Goal: Navigation & Orientation: Find specific page/section

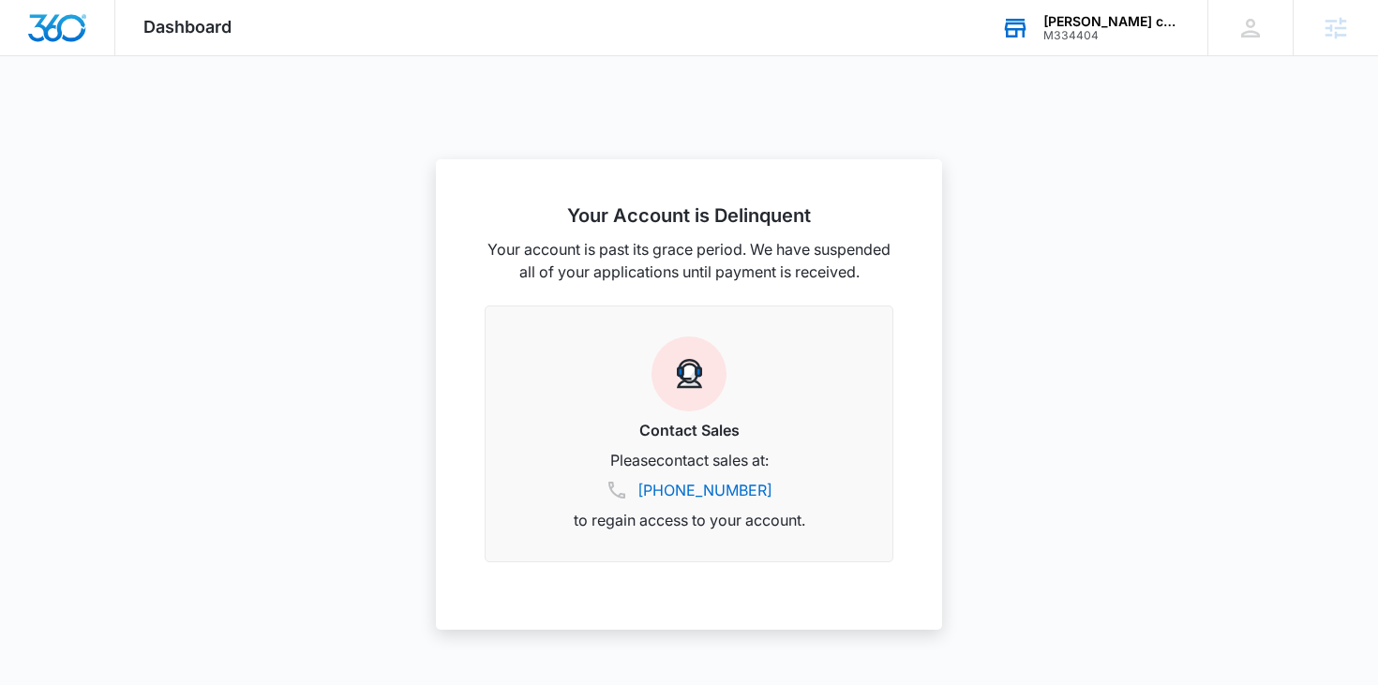
click at [1078, 29] on div "M334404" at bounding box center [1112, 35] width 137 height 13
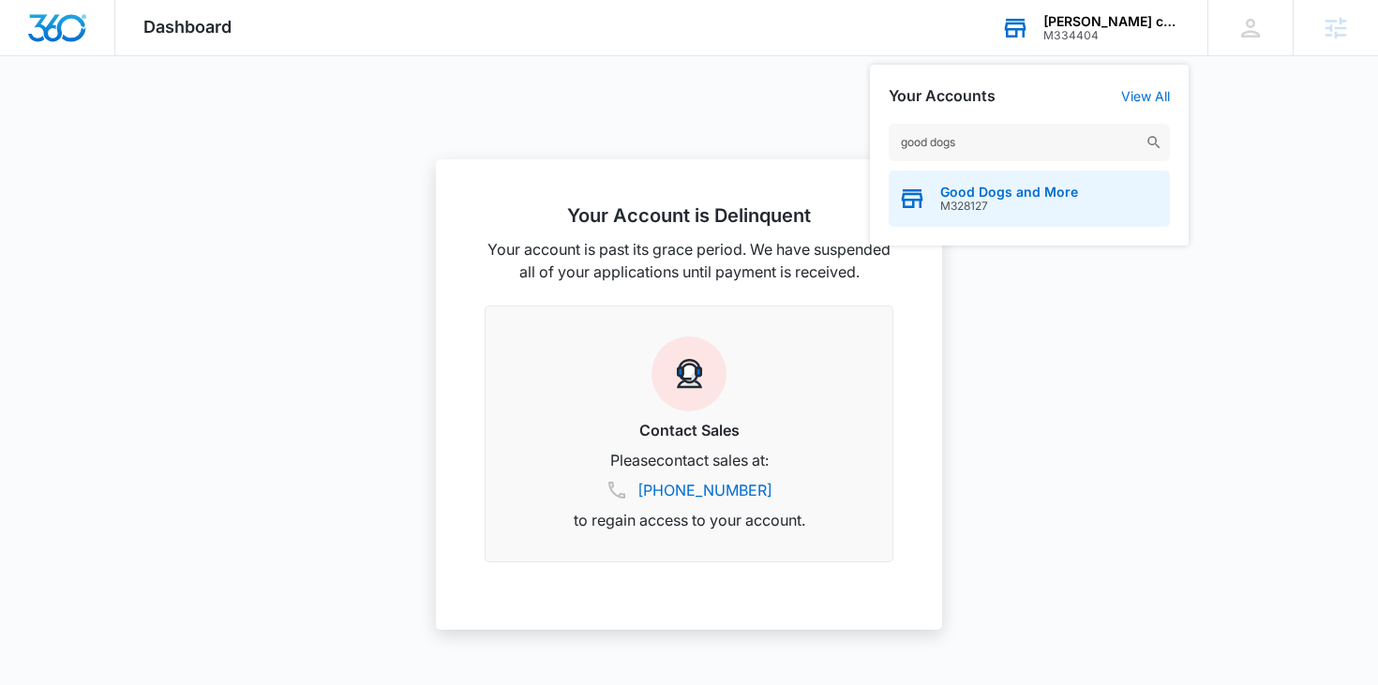
type input "good dogs"
click at [959, 201] on span "M328127" at bounding box center [1009, 206] width 138 height 13
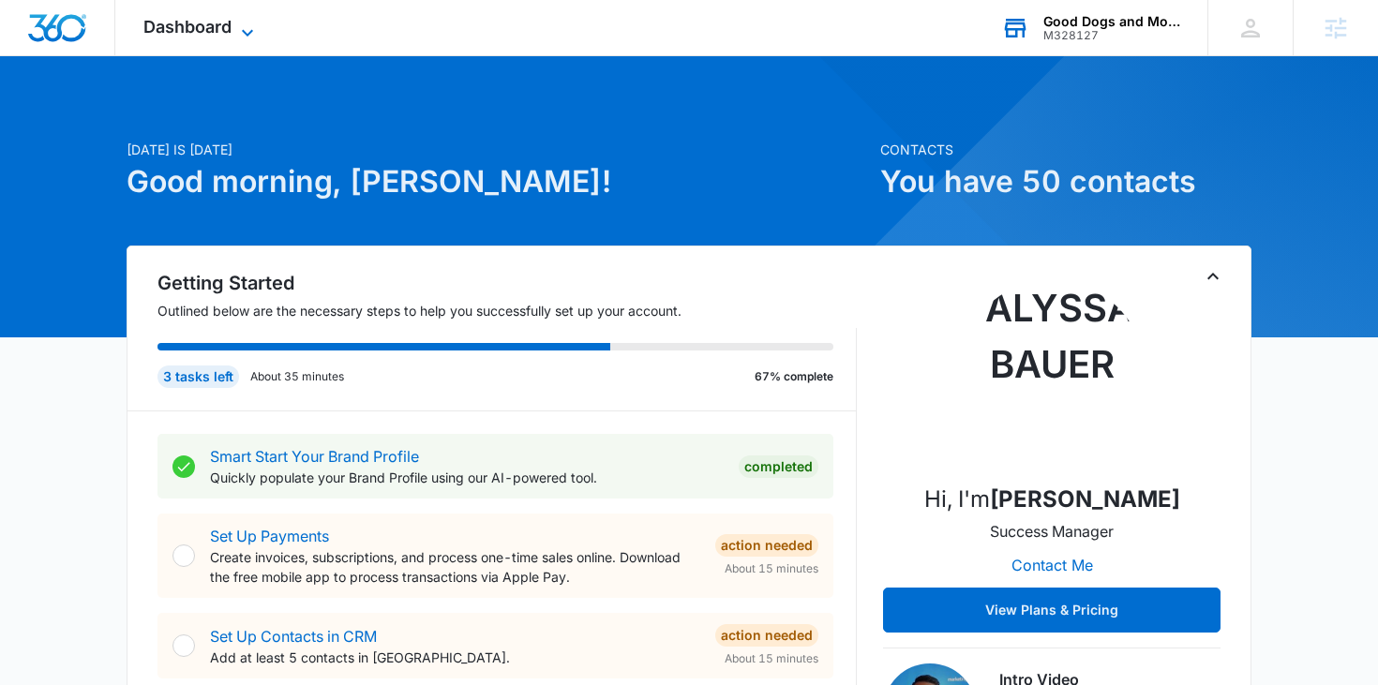
click at [191, 20] on span "Dashboard" at bounding box center [187, 27] width 88 height 20
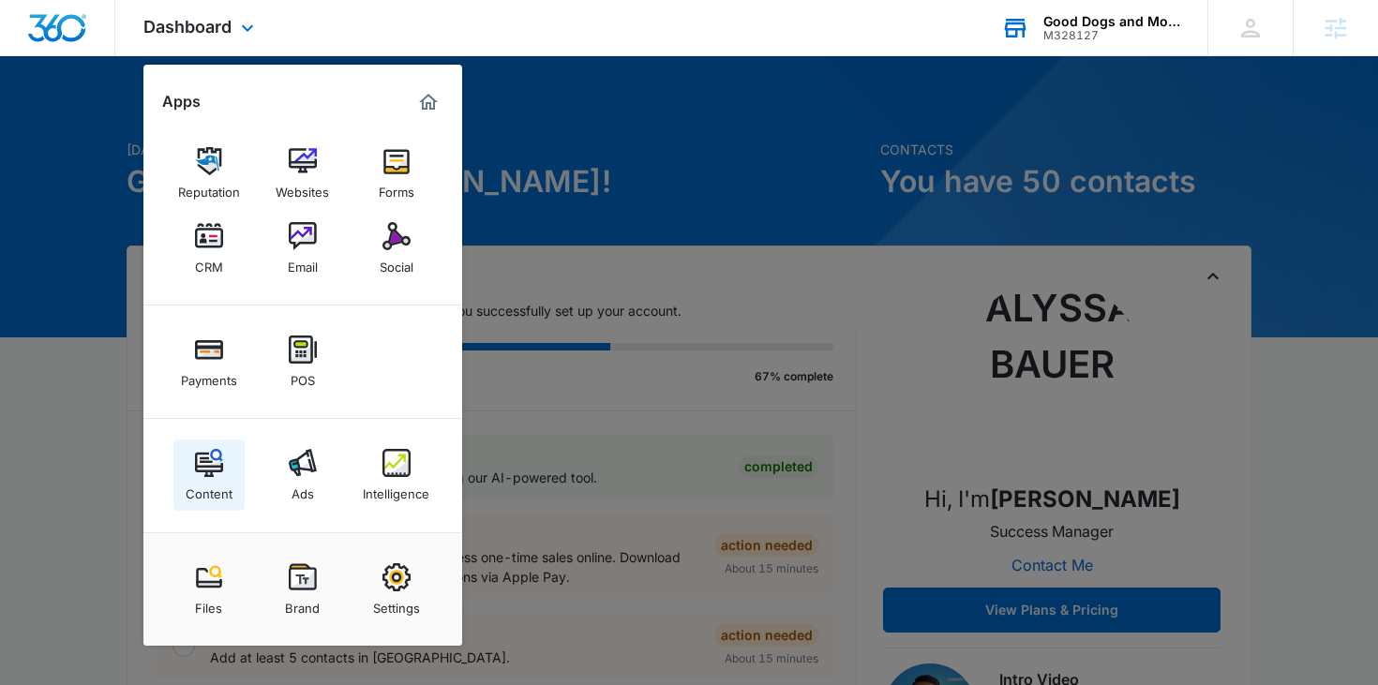
click at [195, 467] on img at bounding box center [209, 463] width 28 height 28
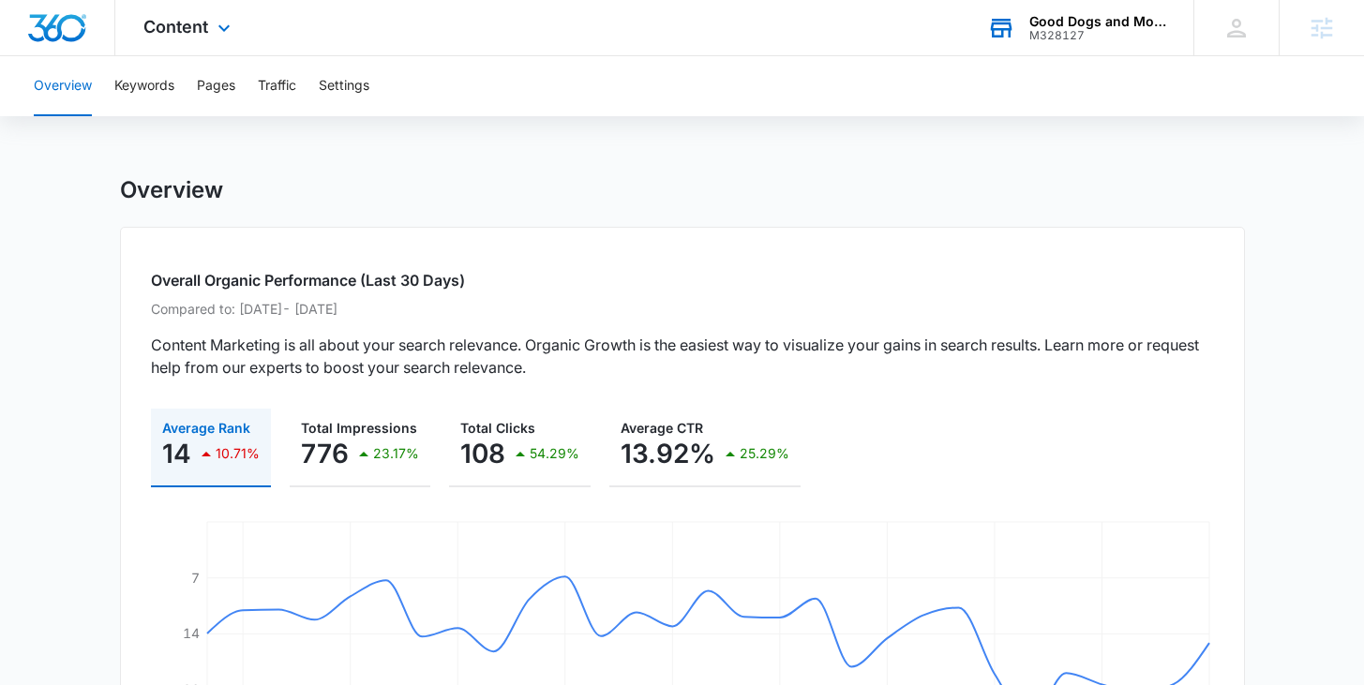
click at [195, 467] on div "10.71%" at bounding box center [227, 454] width 65 height 38
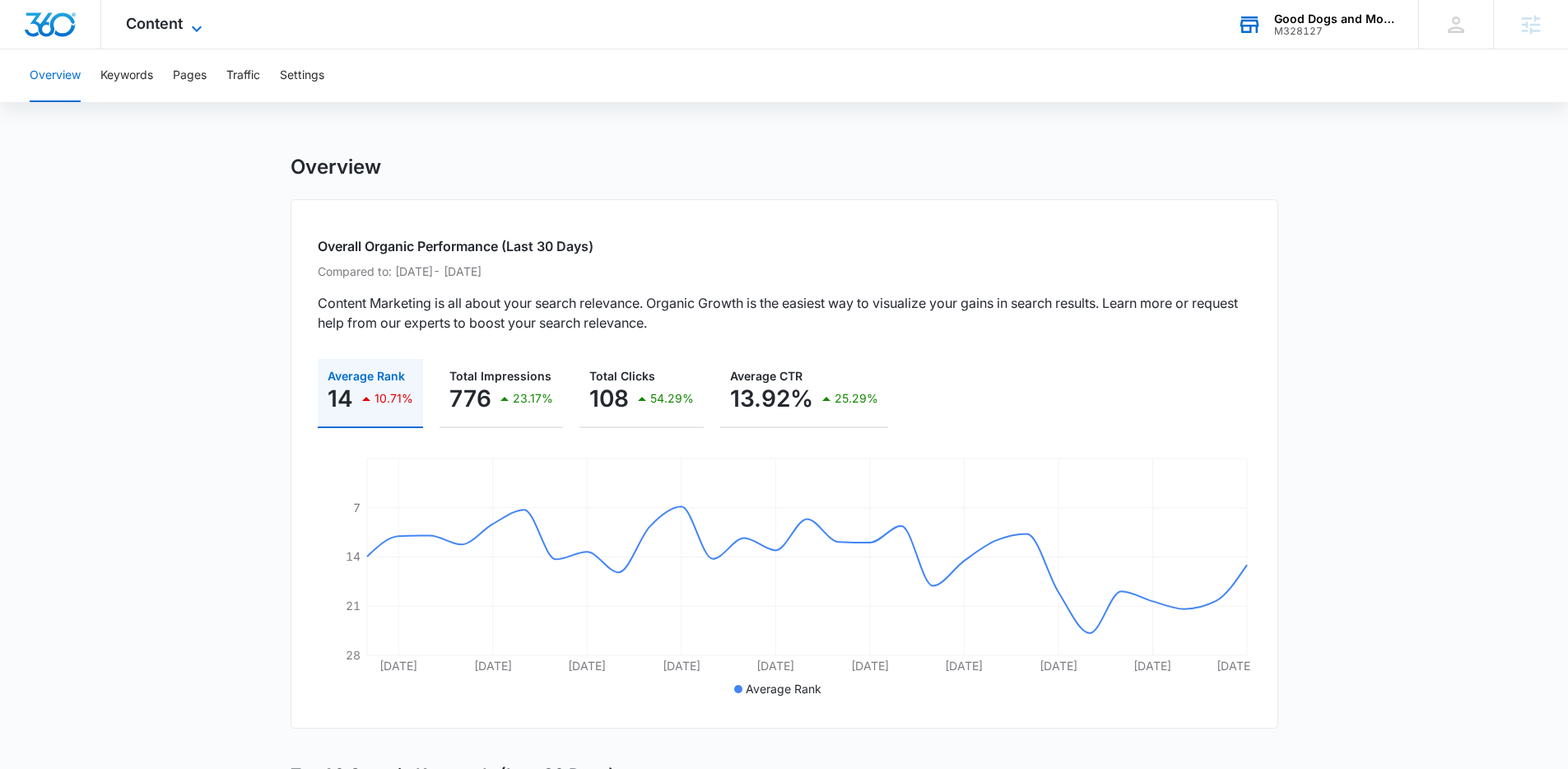
click at [189, 30] on icon at bounding box center [197, 29] width 20 height 20
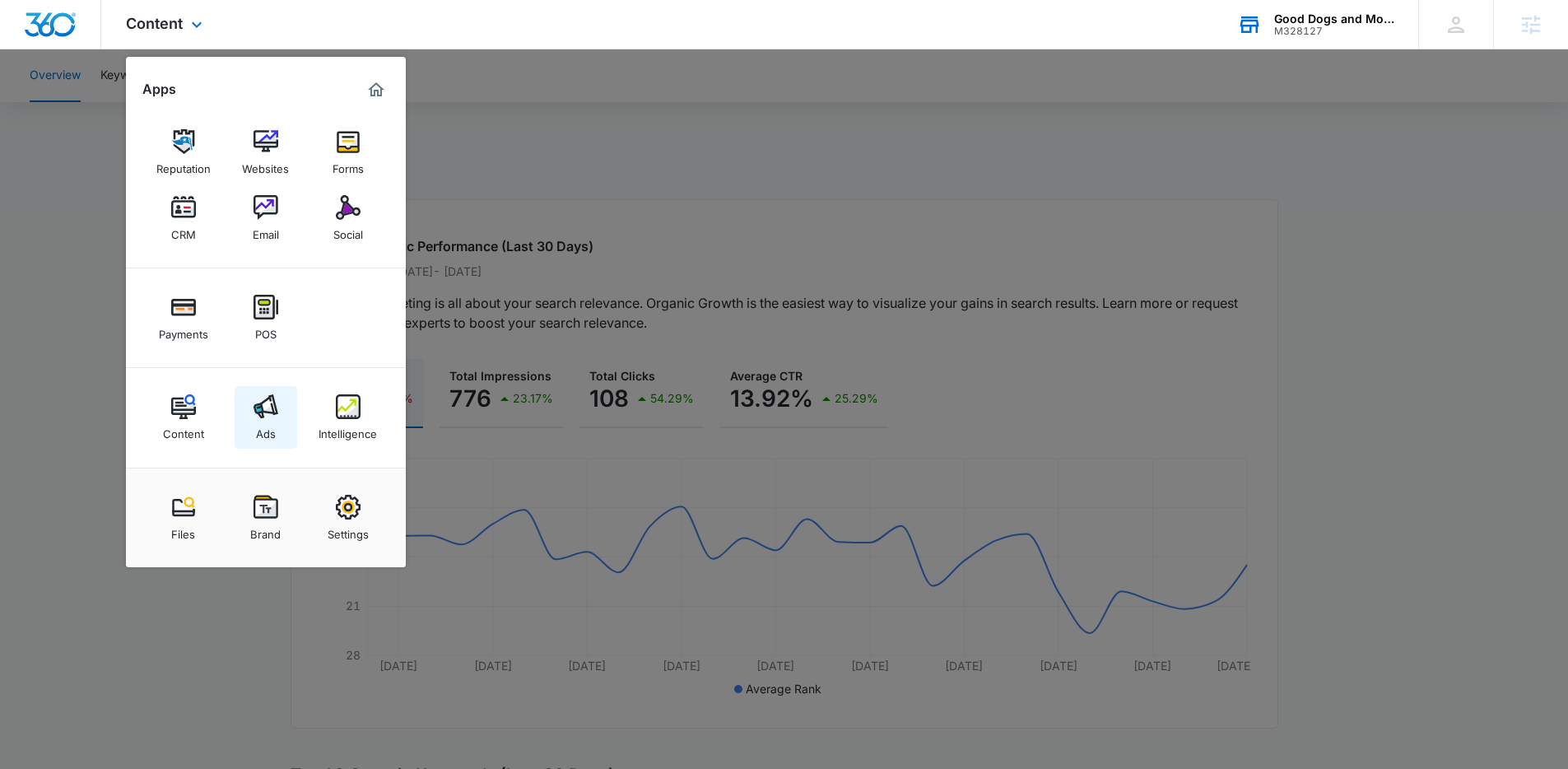
click at [271, 423] on div "Ads" at bounding box center [266, 429] width 20 height 21
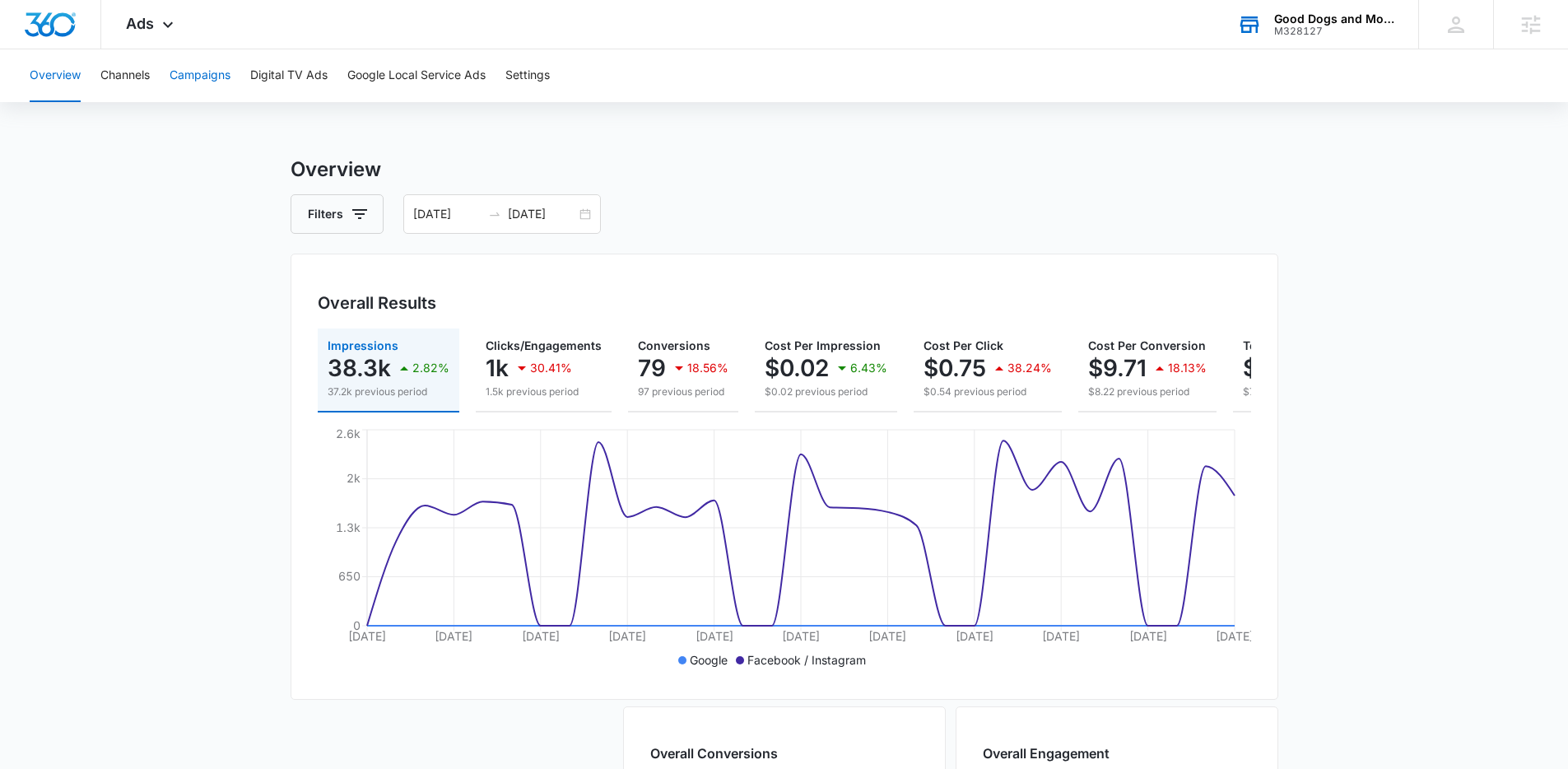
click at [218, 68] on button "Campaigns" at bounding box center [199, 75] width 61 height 53
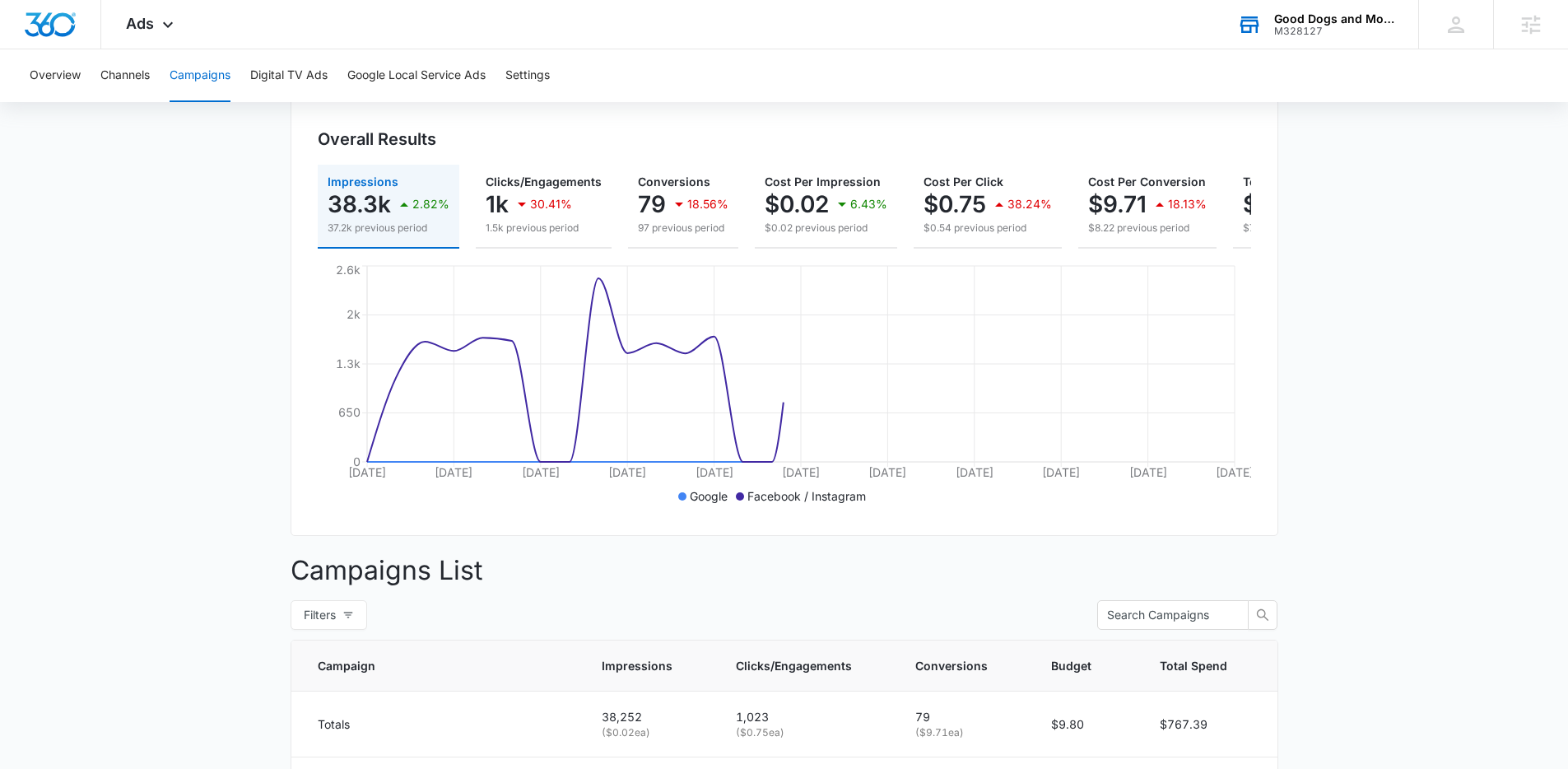
scroll to position [435, 0]
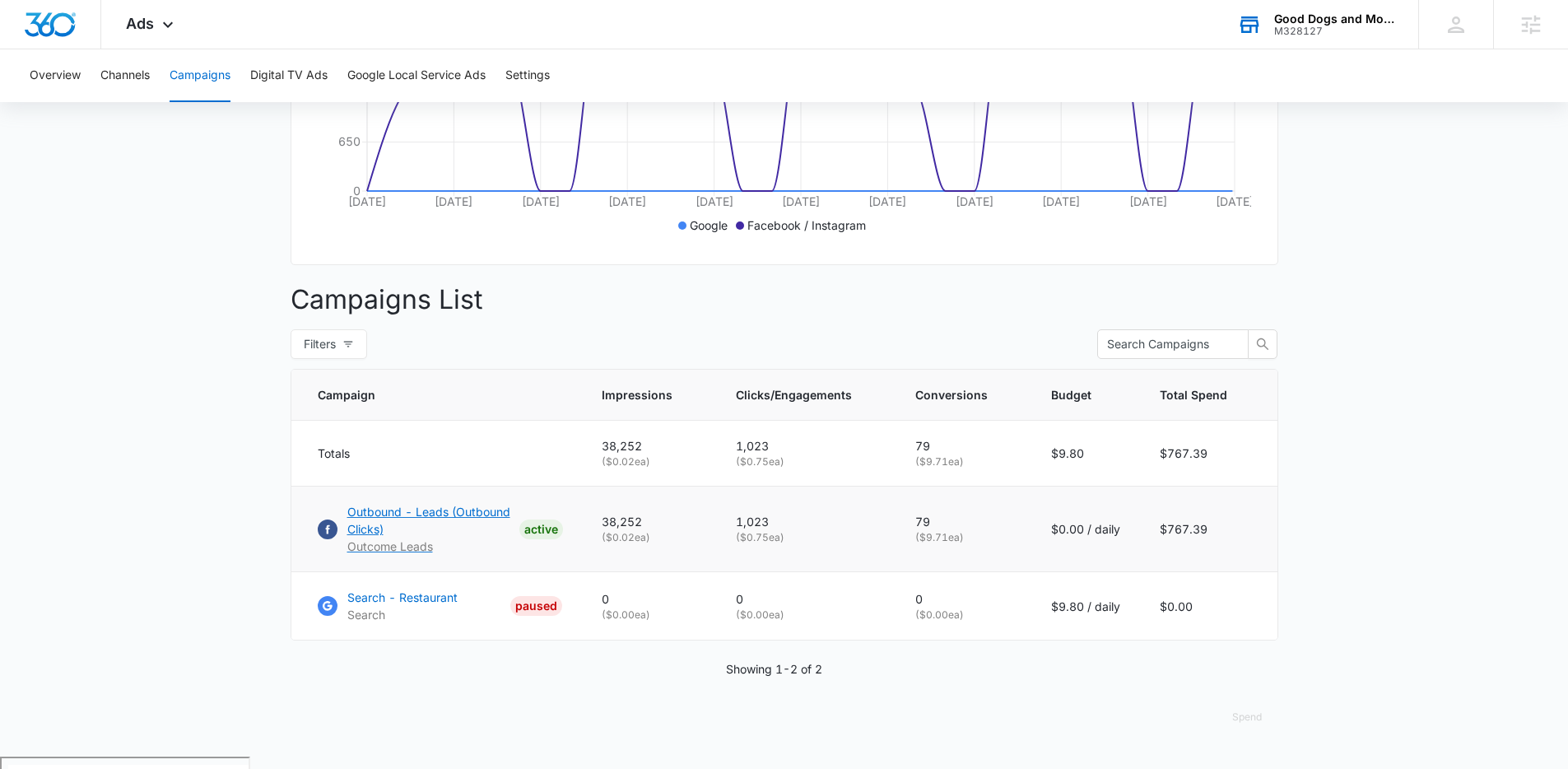
click at [435, 523] on p "Outbound - Leads (Outbound Clicks)" at bounding box center [430, 520] width 165 height 34
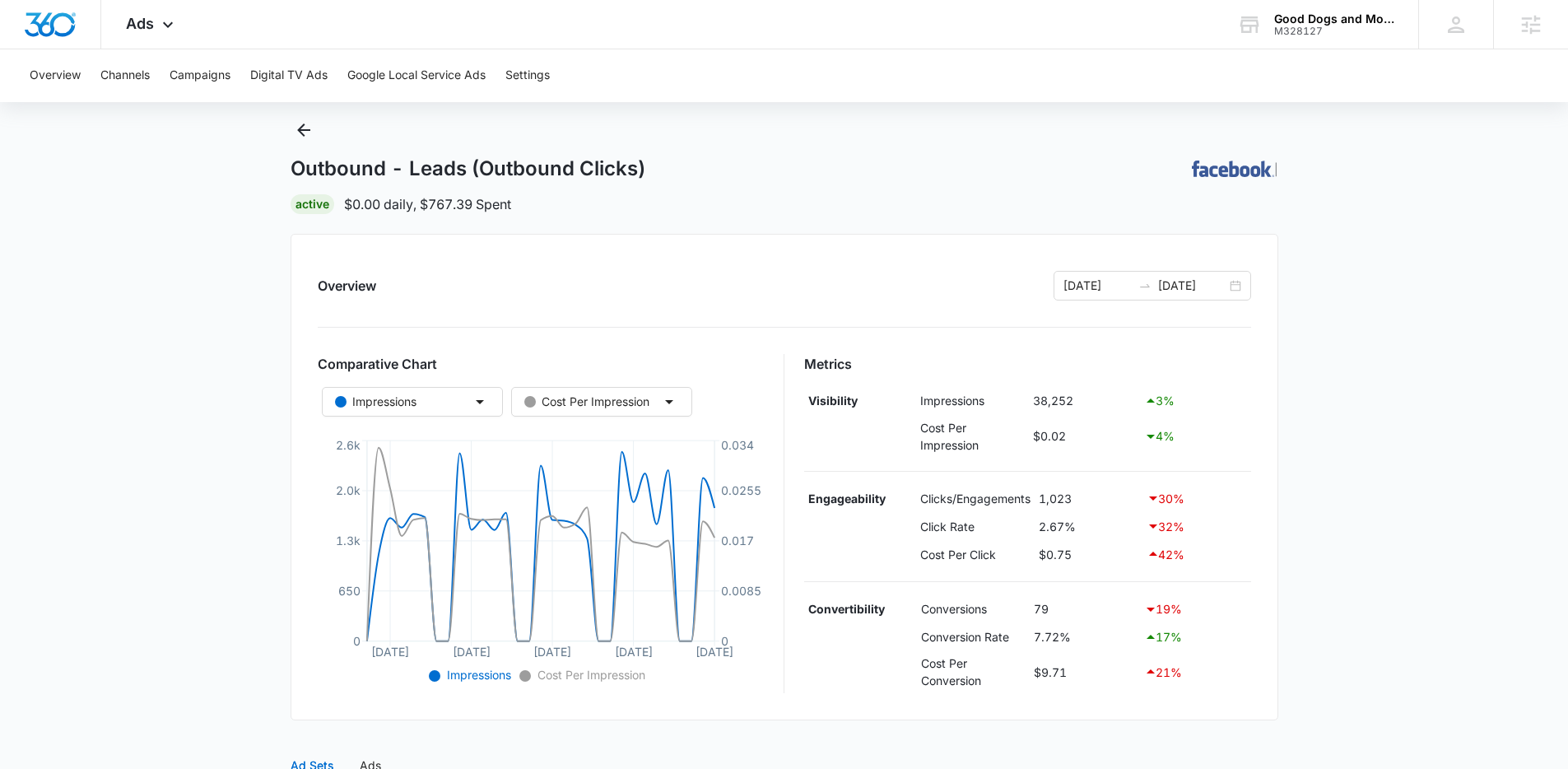
scroll to position [377, 0]
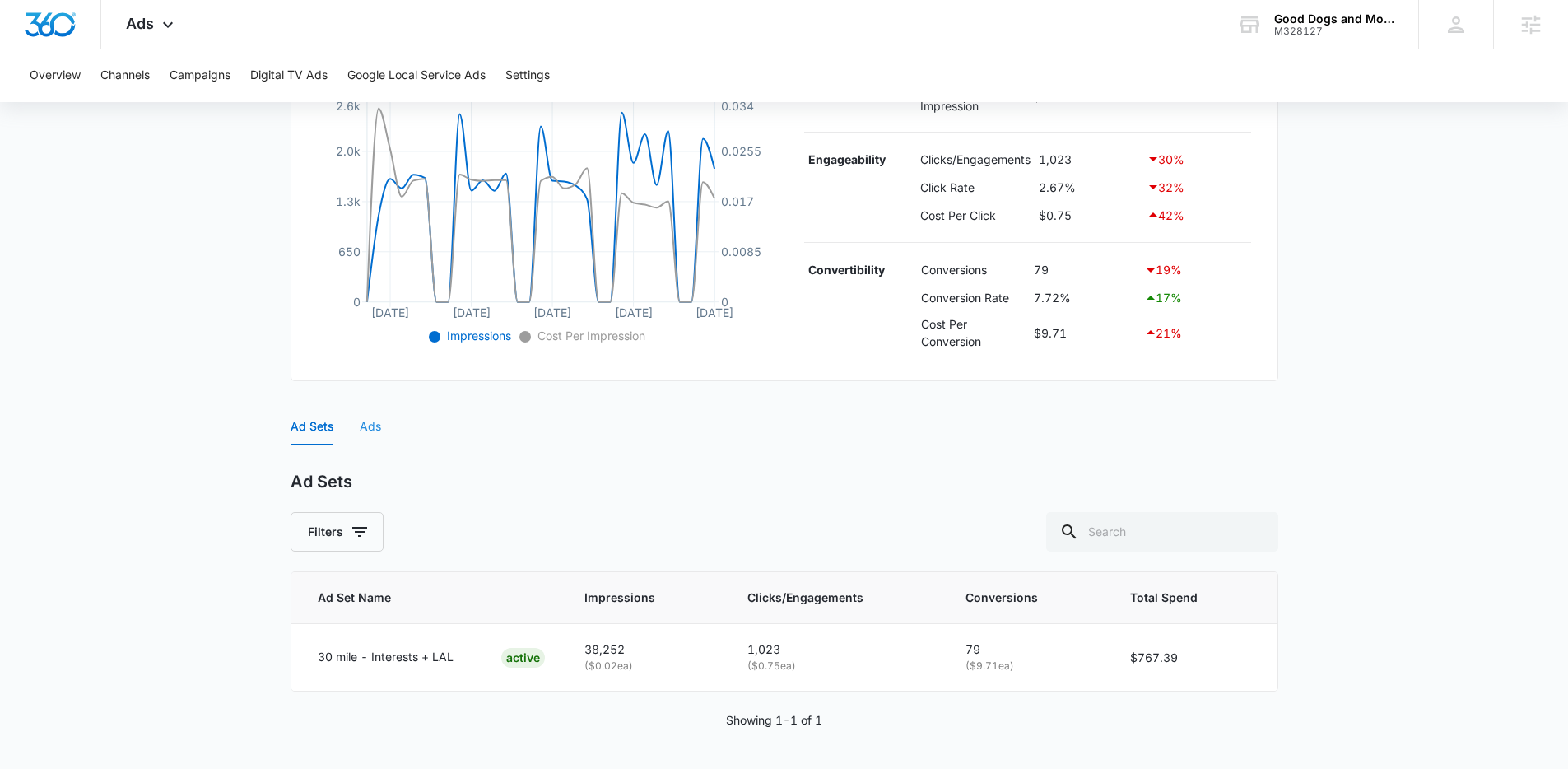
click at [375, 435] on div "Ads" at bounding box center [370, 426] width 21 height 38
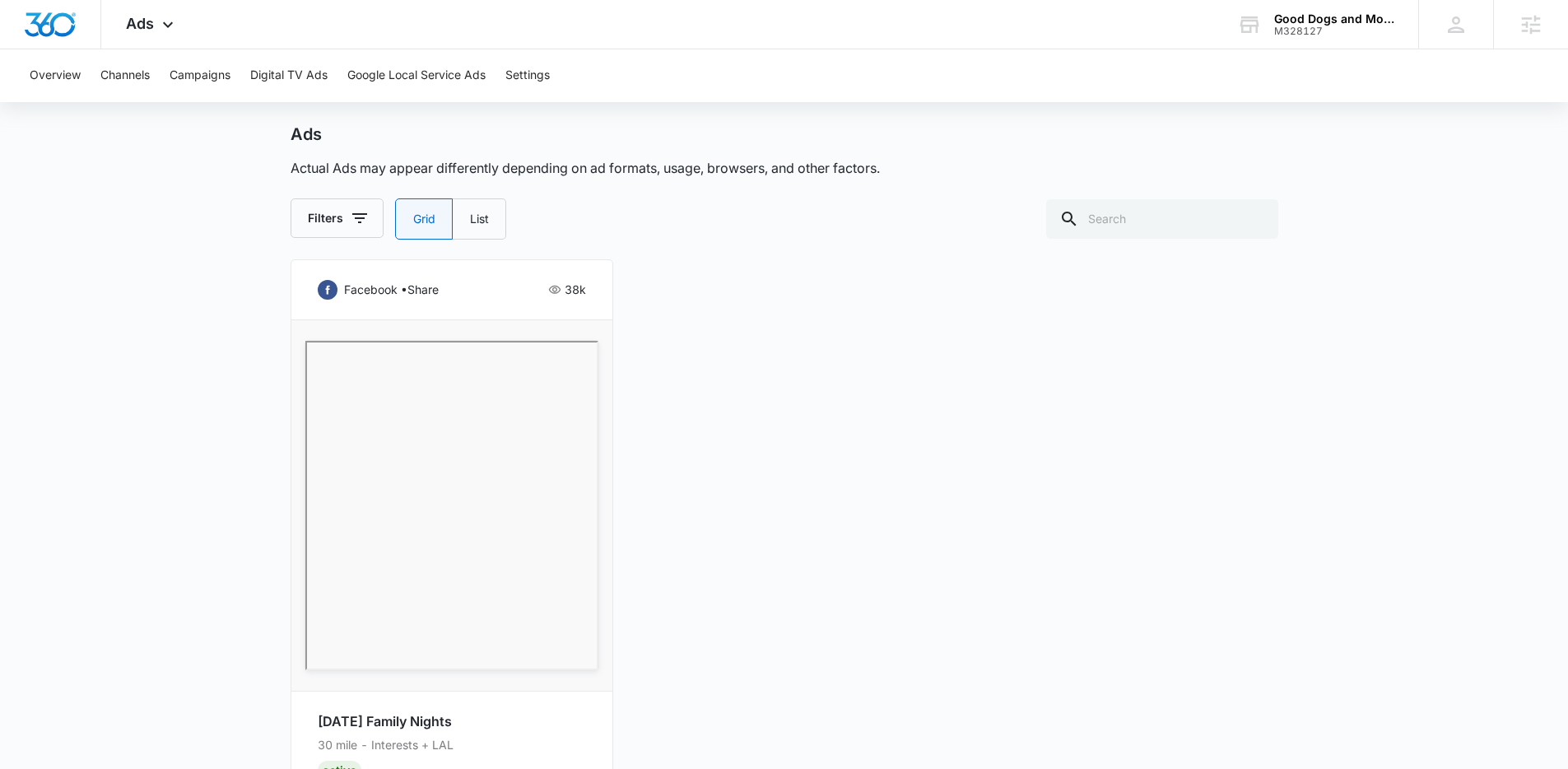
scroll to position [820, 0]
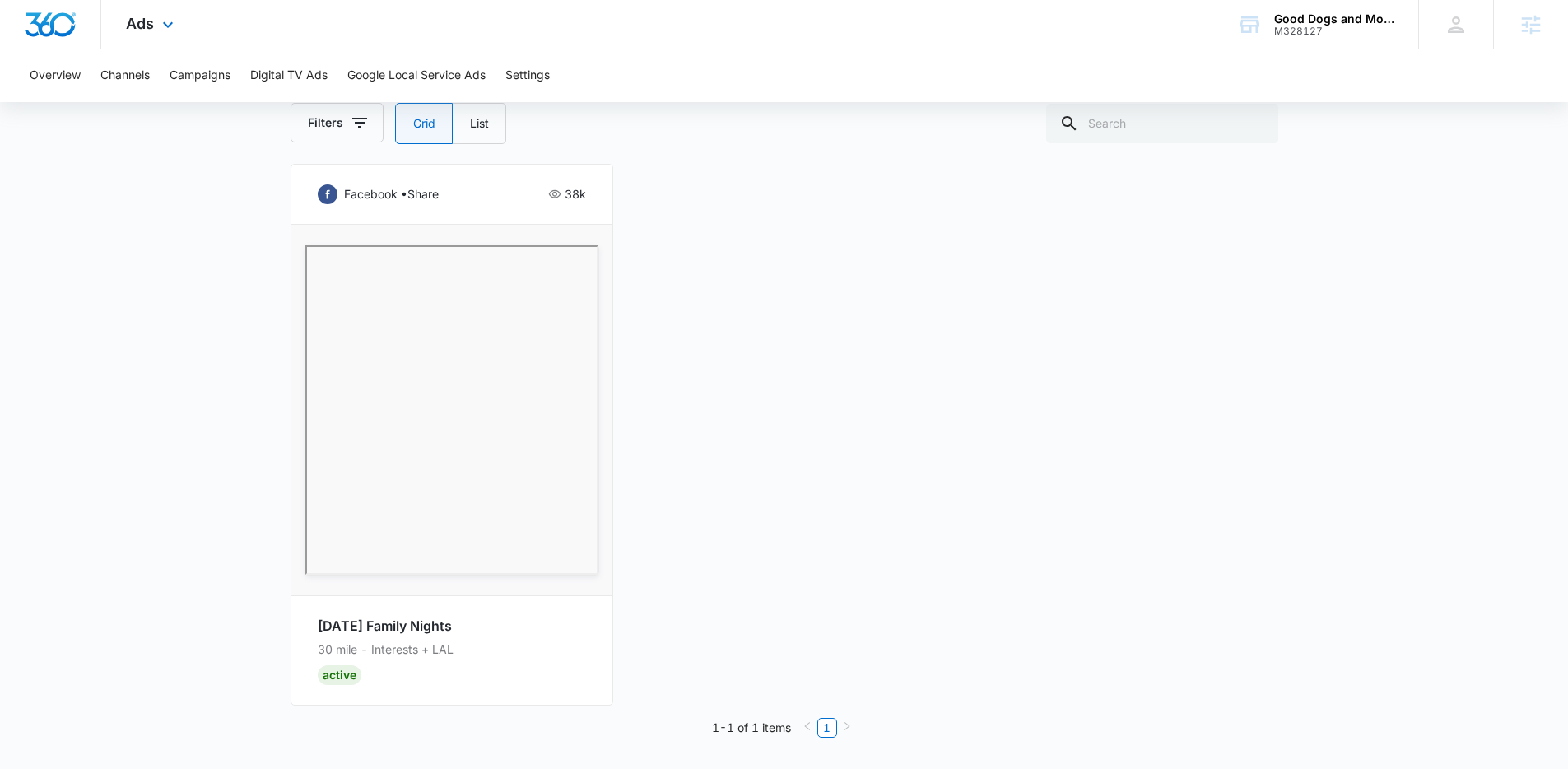
click at [174, 28] on icon at bounding box center [168, 25] width 20 height 20
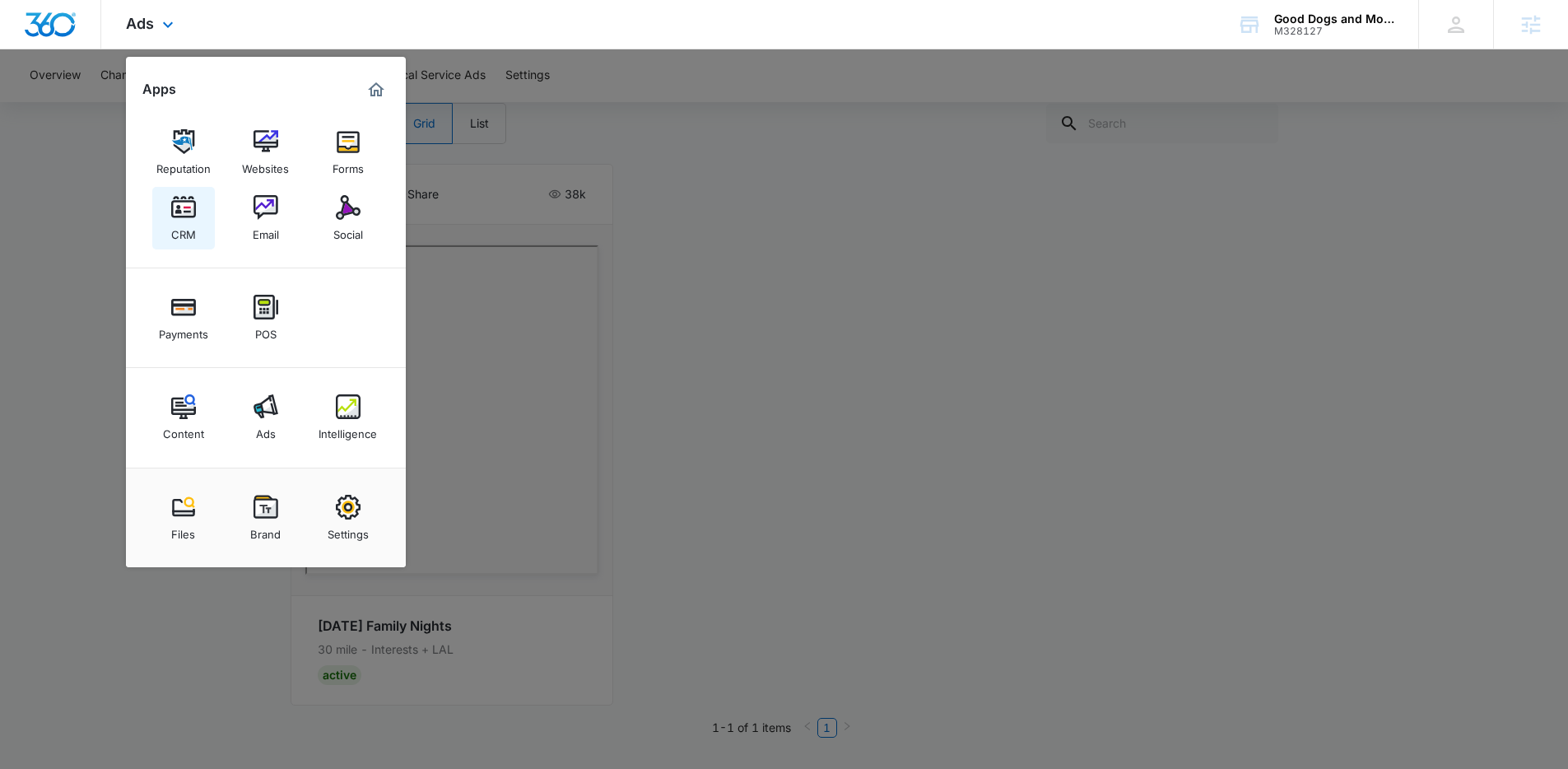
click at [177, 216] on img at bounding box center [183, 207] width 25 height 25
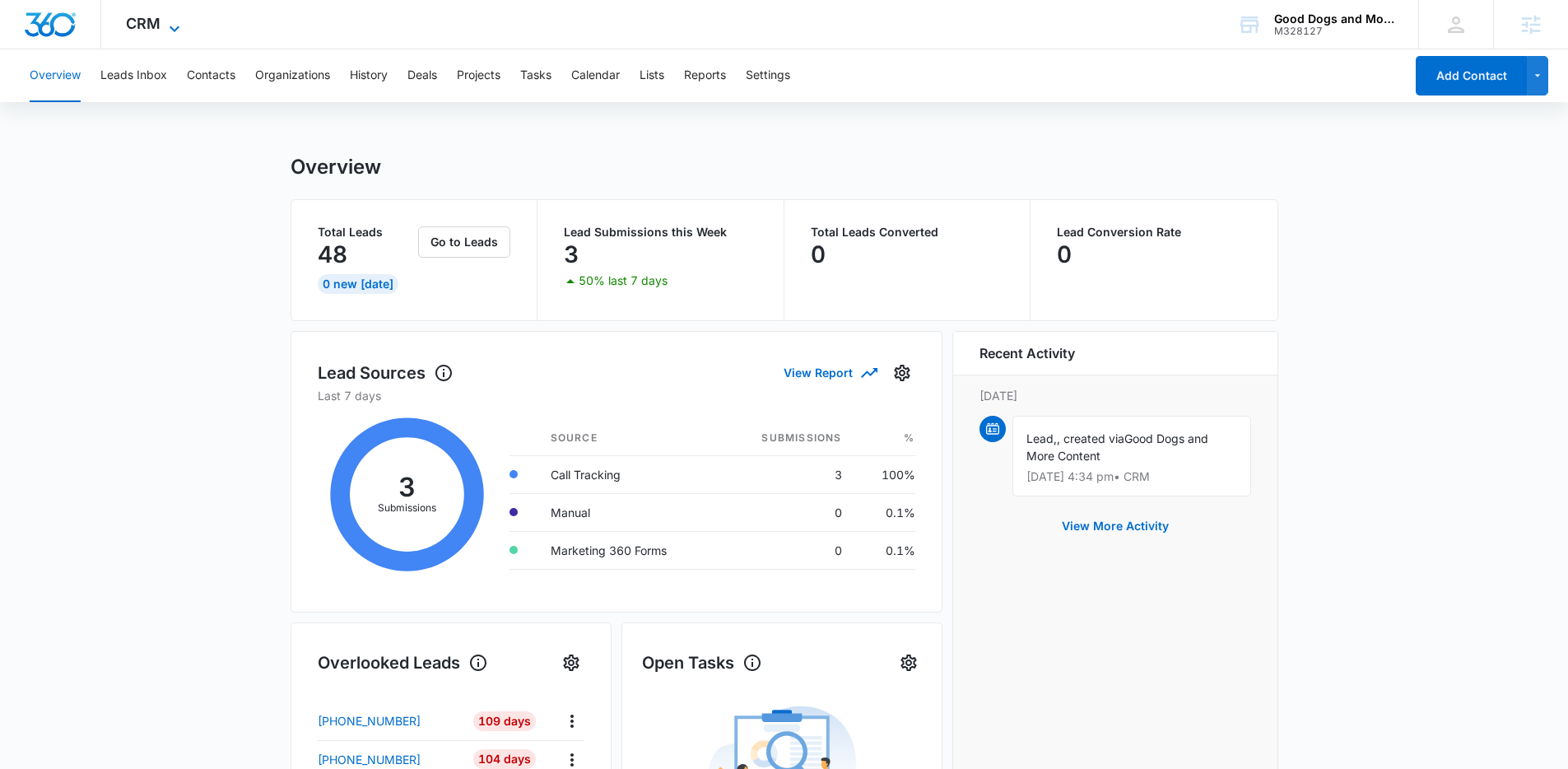
click at [139, 25] on span "CRM" at bounding box center [142, 24] width 34 height 18
